Goal: Register for event/course

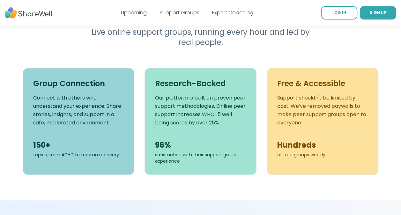
scroll to position [225, 0]
click at [312, 115] on p "Support shouldn't be limited by cost. We've removed paywalls to make peer suppo…" at bounding box center [322, 109] width 91 height 33
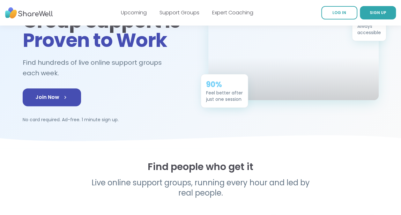
scroll to position [0, 0]
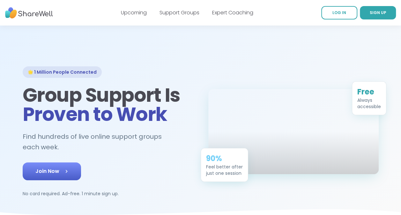
click at [56, 171] on span "Join Now" at bounding box center [51, 171] width 33 height 8
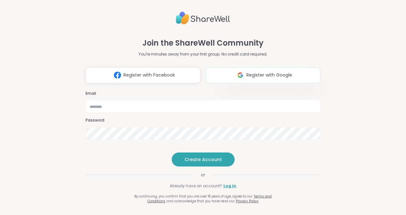
click at [256, 72] on span "Register with Google" at bounding box center [269, 75] width 46 height 7
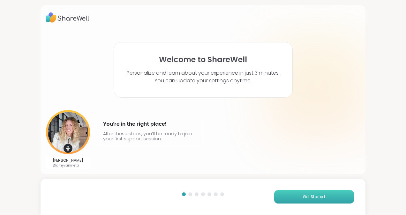
click at [293, 196] on button "Get Started" at bounding box center [314, 196] width 80 height 13
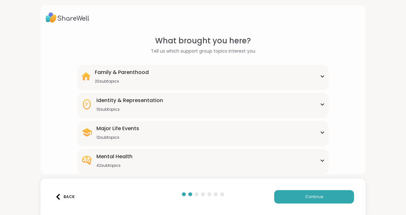
click at [314, 130] on div "Major Life Events 12 subtopics" at bounding box center [203, 132] width 244 height 15
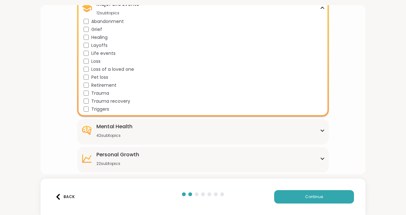
scroll to position [143, 0]
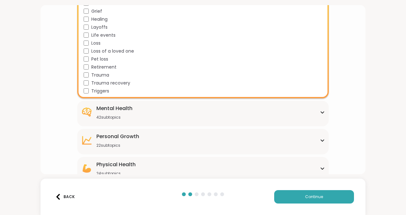
click at [313, 110] on div "Mental Health 42 subtopics" at bounding box center [203, 112] width 244 height 15
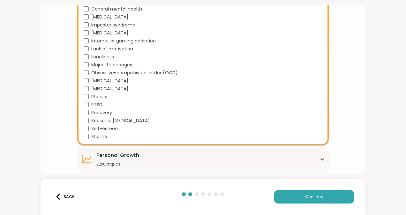
scroll to position [445, 0]
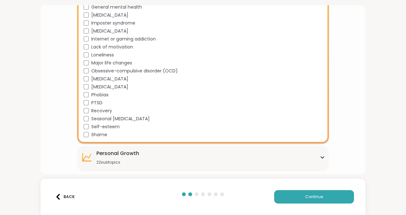
click at [224, 94] on div "Phobias" at bounding box center [204, 95] width 241 height 7
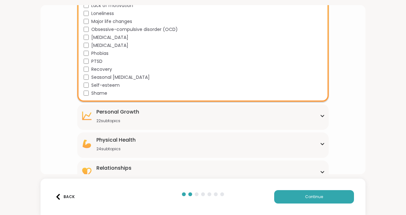
scroll to position [497, 0]
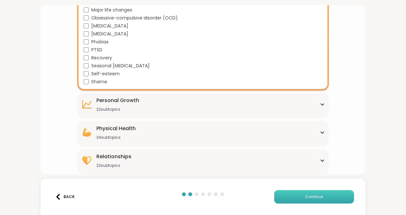
click at [324, 198] on button "Continue" at bounding box center [314, 196] width 80 height 13
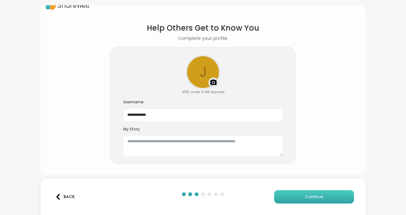
scroll to position [13, 0]
click at [330, 199] on button "Continue" at bounding box center [314, 196] width 80 height 13
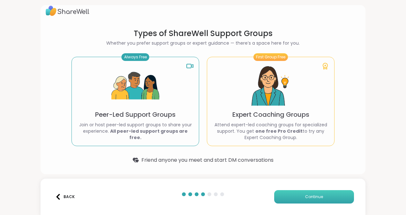
scroll to position [6, 0]
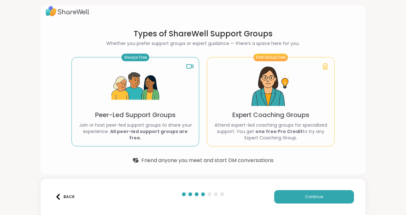
click at [172, 117] on p "Peer-Led Support Groups" at bounding box center [135, 114] width 80 height 9
click at [298, 198] on button "Continue" at bounding box center [314, 196] width 80 height 13
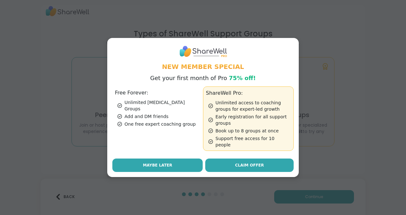
click at [156, 165] on span "Maybe Later" at bounding box center [157, 165] width 29 height 6
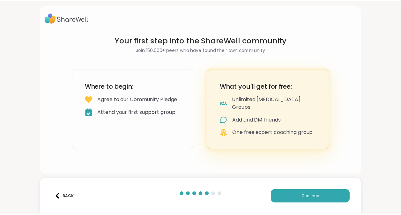
scroll to position [0, 0]
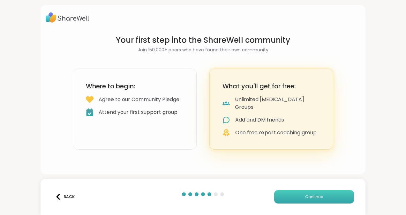
click at [318, 194] on button "Continue" at bounding box center [314, 196] width 80 height 13
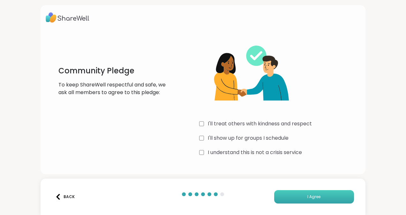
click at [327, 198] on button "I Agree" at bounding box center [314, 196] width 80 height 13
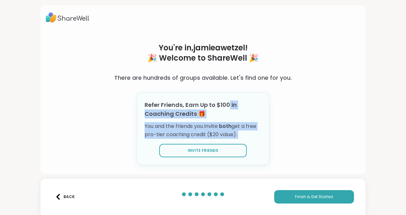
drag, startPoint x: 226, startPoint y: 103, endPoint x: 17, endPoint y: 224, distance: 241.2
click at [17, 215] on html "You're in, [PERSON_NAME] ! 🎉 Welcome to ShareWell 🎉 There are hundreds of group…" at bounding box center [203, 107] width 406 height 215
click at [193, 121] on div "Refer Friends, Earn Up to $100 in Coaching Credits 🎁 You and the friends you in…" at bounding box center [202, 119] width 117 height 38
click at [294, 119] on div "You're in, [PERSON_NAME] ! 🎉 Welcome to ShareWell 🎉 There are hundreds of group…" at bounding box center [202, 104] width 221 height 148
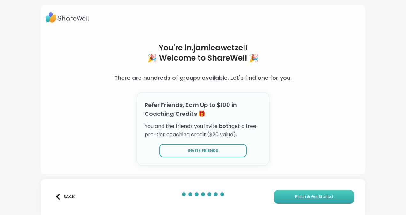
click at [306, 200] on button "Finish & Get Started" at bounding box center [314, 196] width 80 height 13
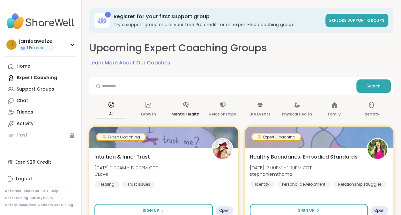
click at [194, 102] on div "Mental Health" at bounding box center [185, 110] width 30 height 24
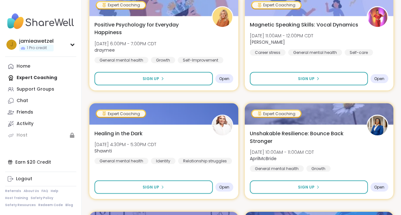
scroll to position [1759, 0]
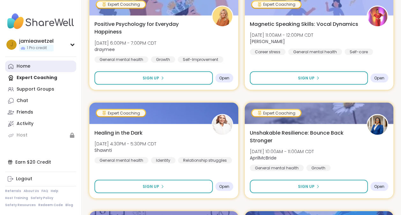
click at [20, 67] on div "Home" at bounding box center [24, 66] width 14 height 6
